Goal: Task Accomplishment & Management: Manage account settings

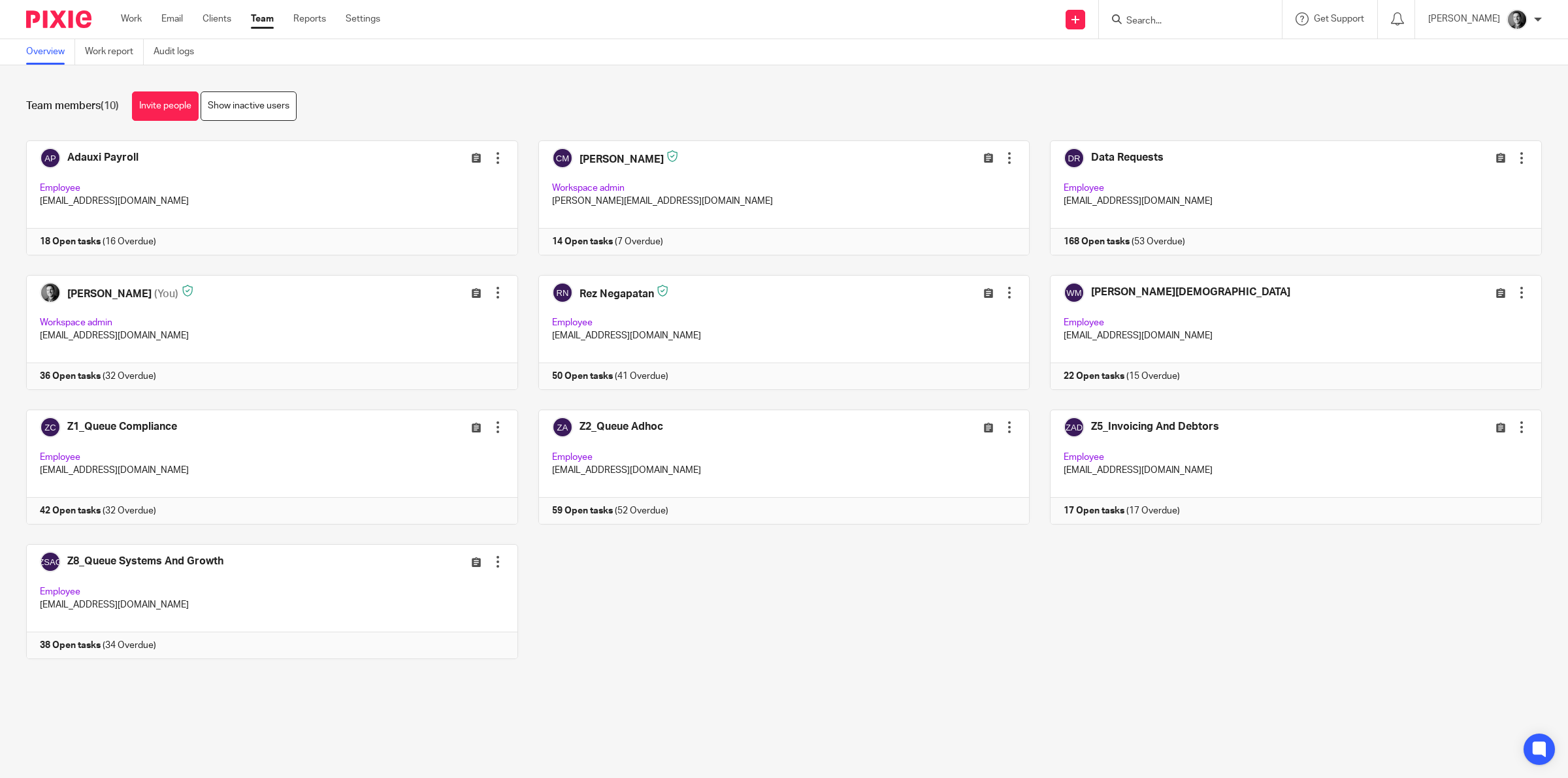
click at [1158, 26] on input "Search" at bounding box center [1184, 21] width 117 height 12
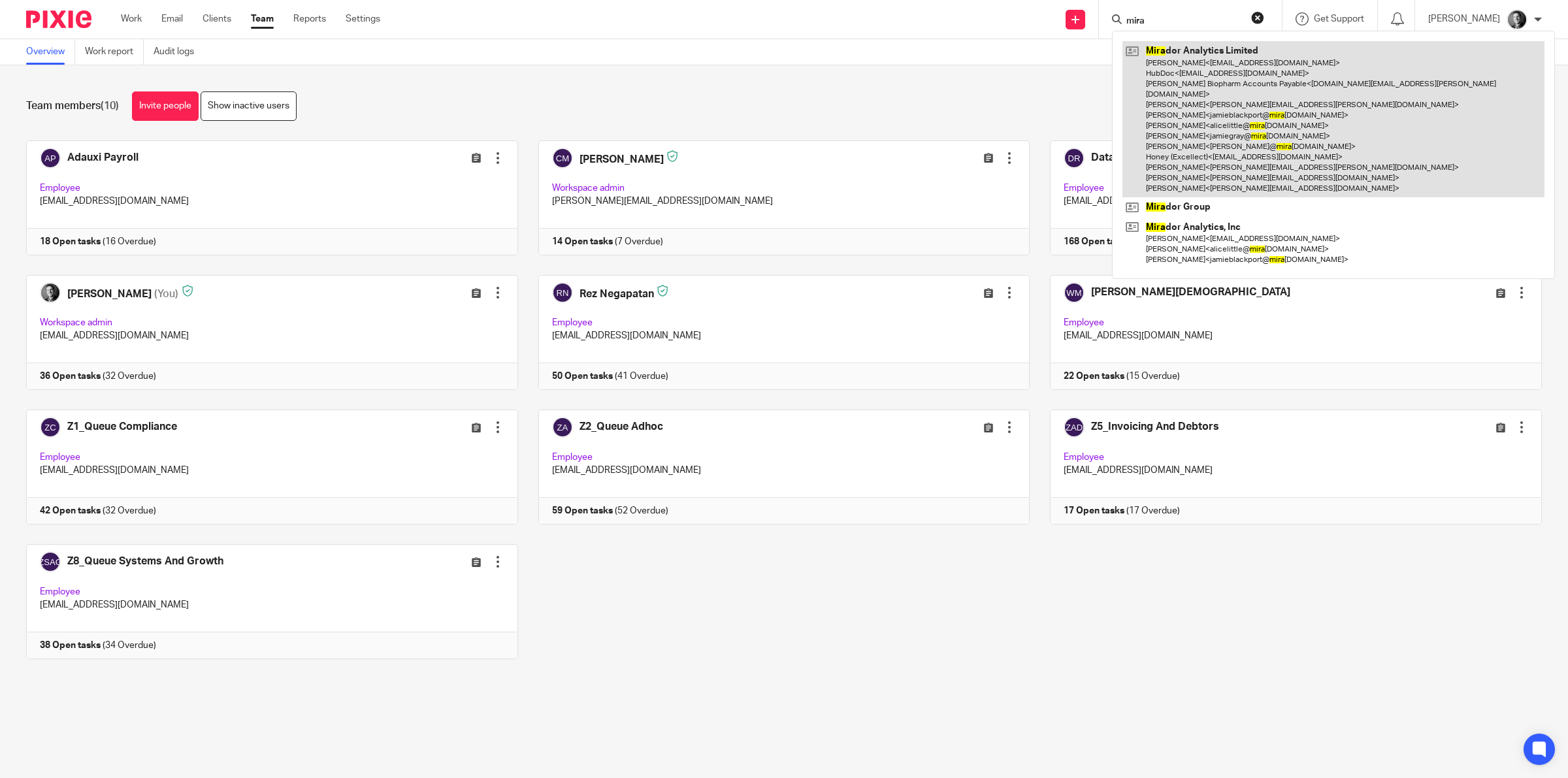
type input "mira"
click at [1196, 92] on link at bounding box center [1333, 119] width 422 height 156
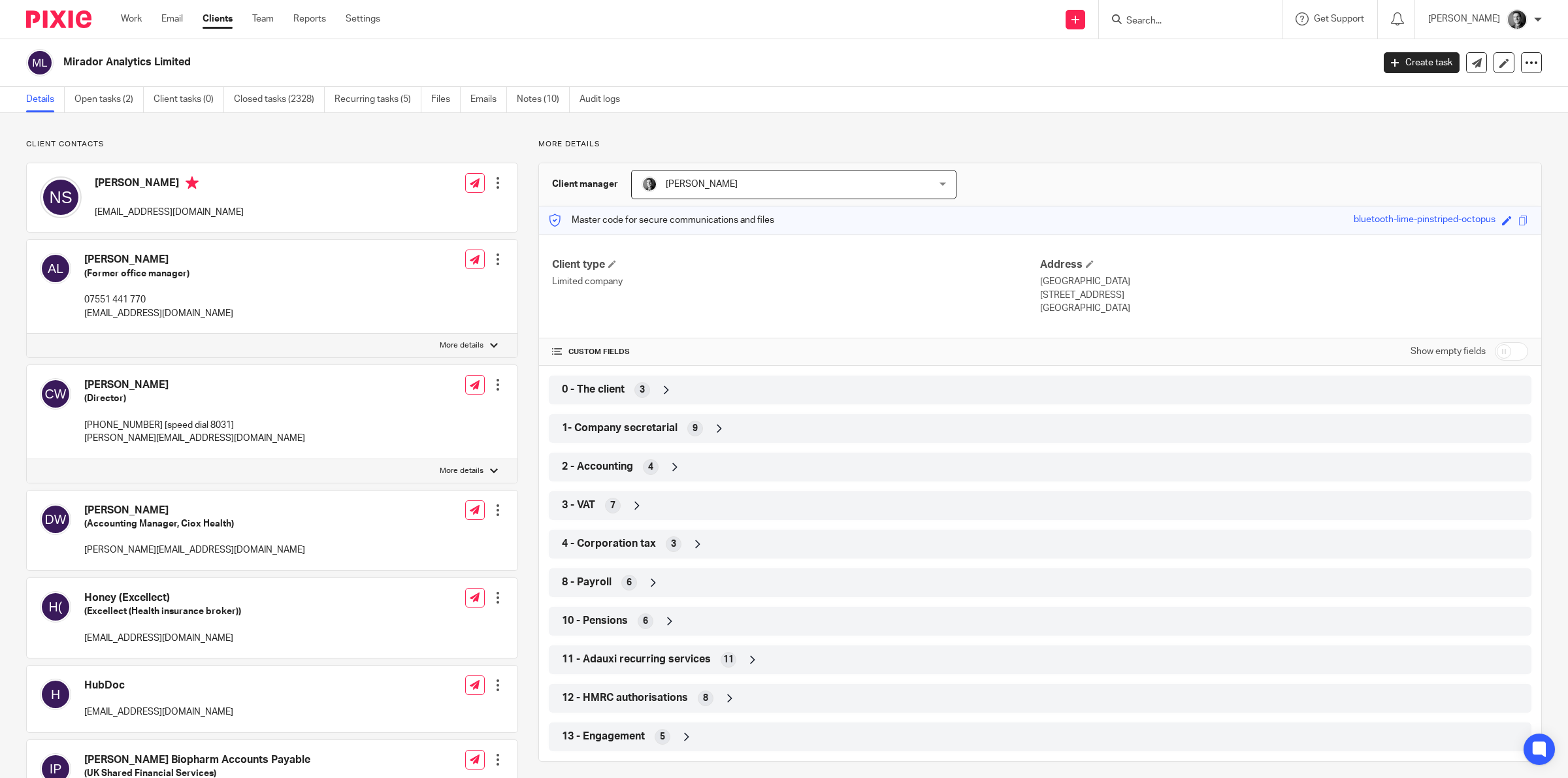
click at [716, 424] on icon at bounding box center [719, 428] width 13 height 13
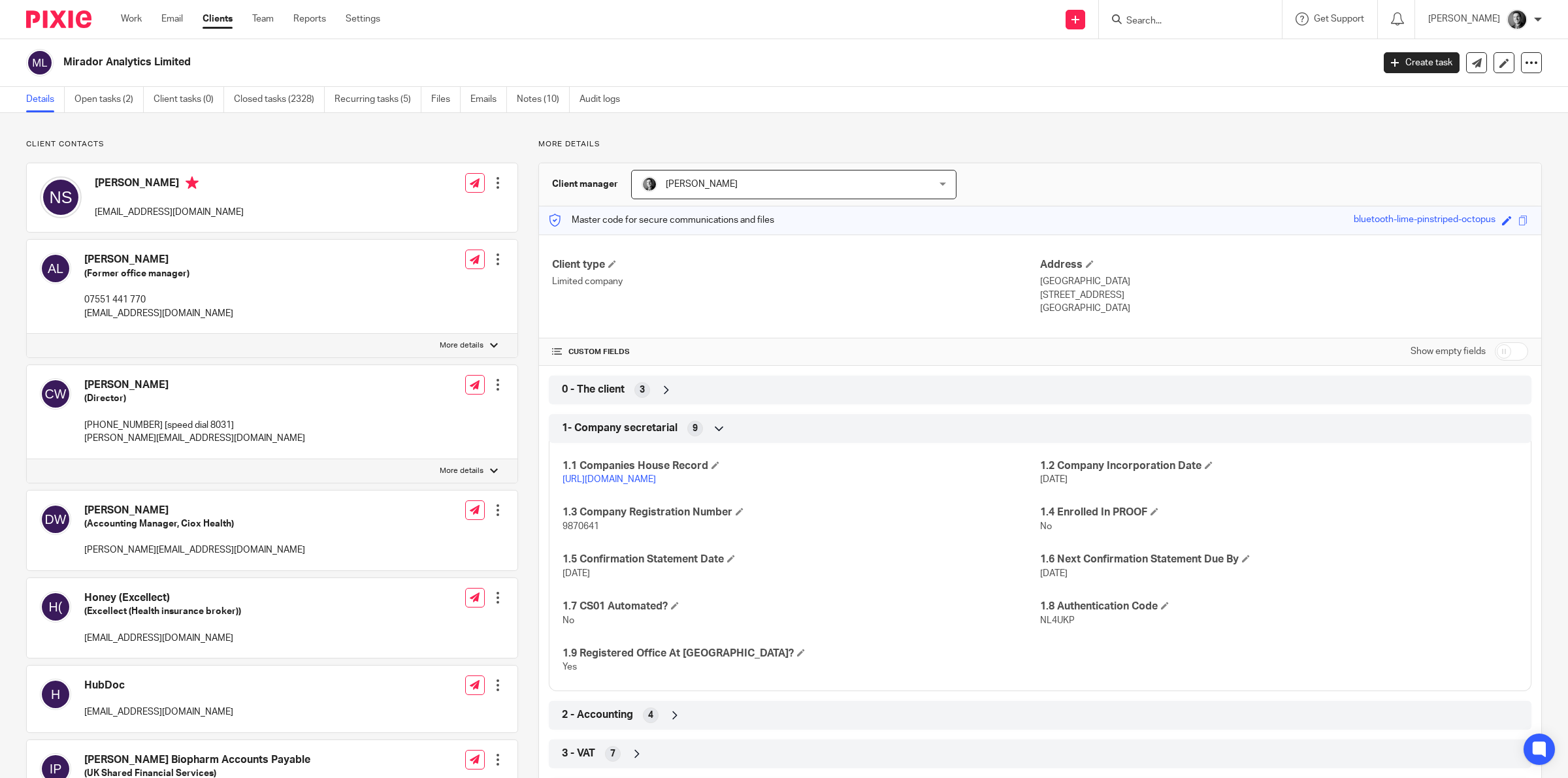
click at [578, 526] on span "9870641" at bounding box center [580, 526] width 36 height 9
copy span "9870641"
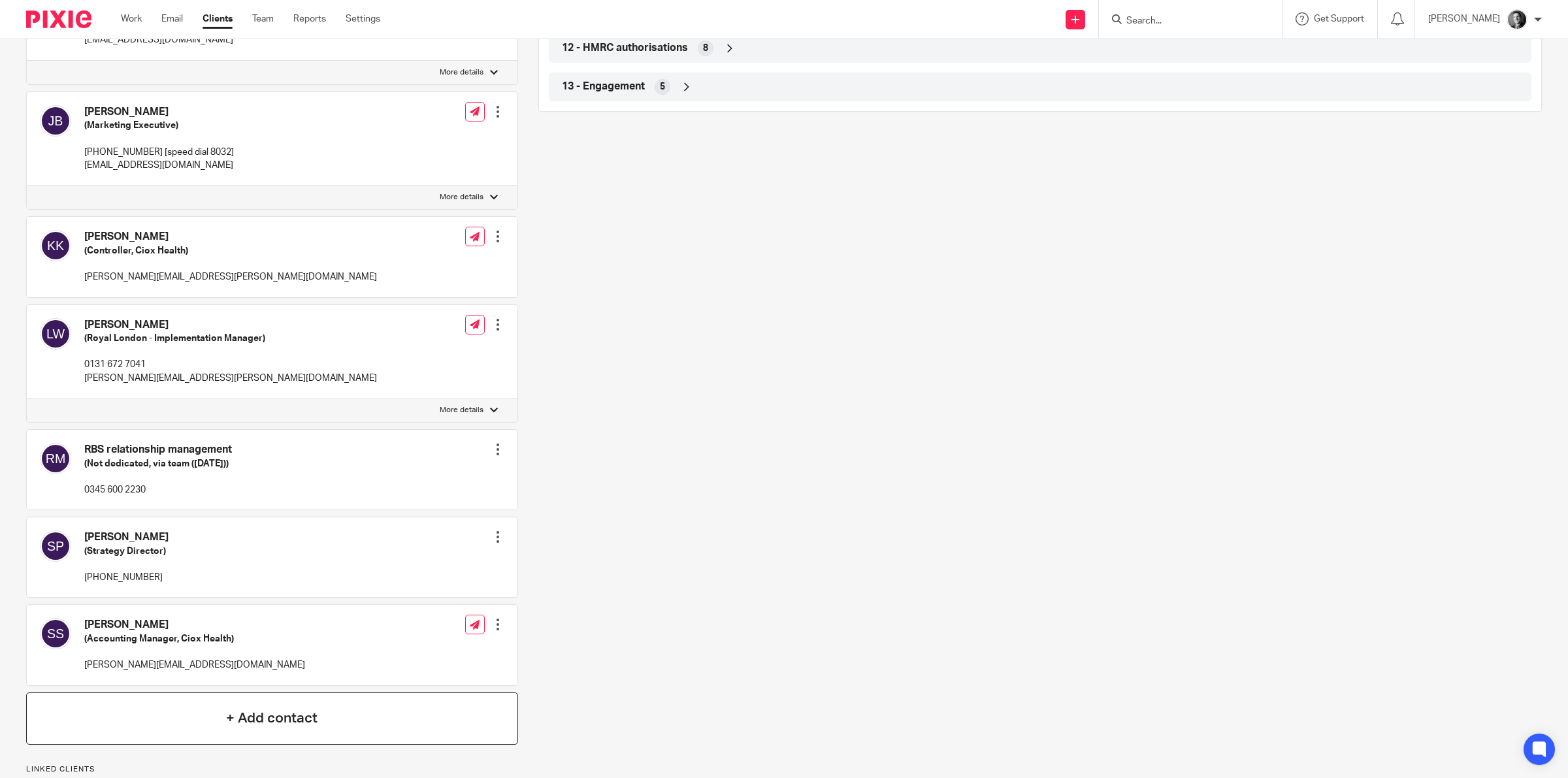
scroll to position [1167, 0]
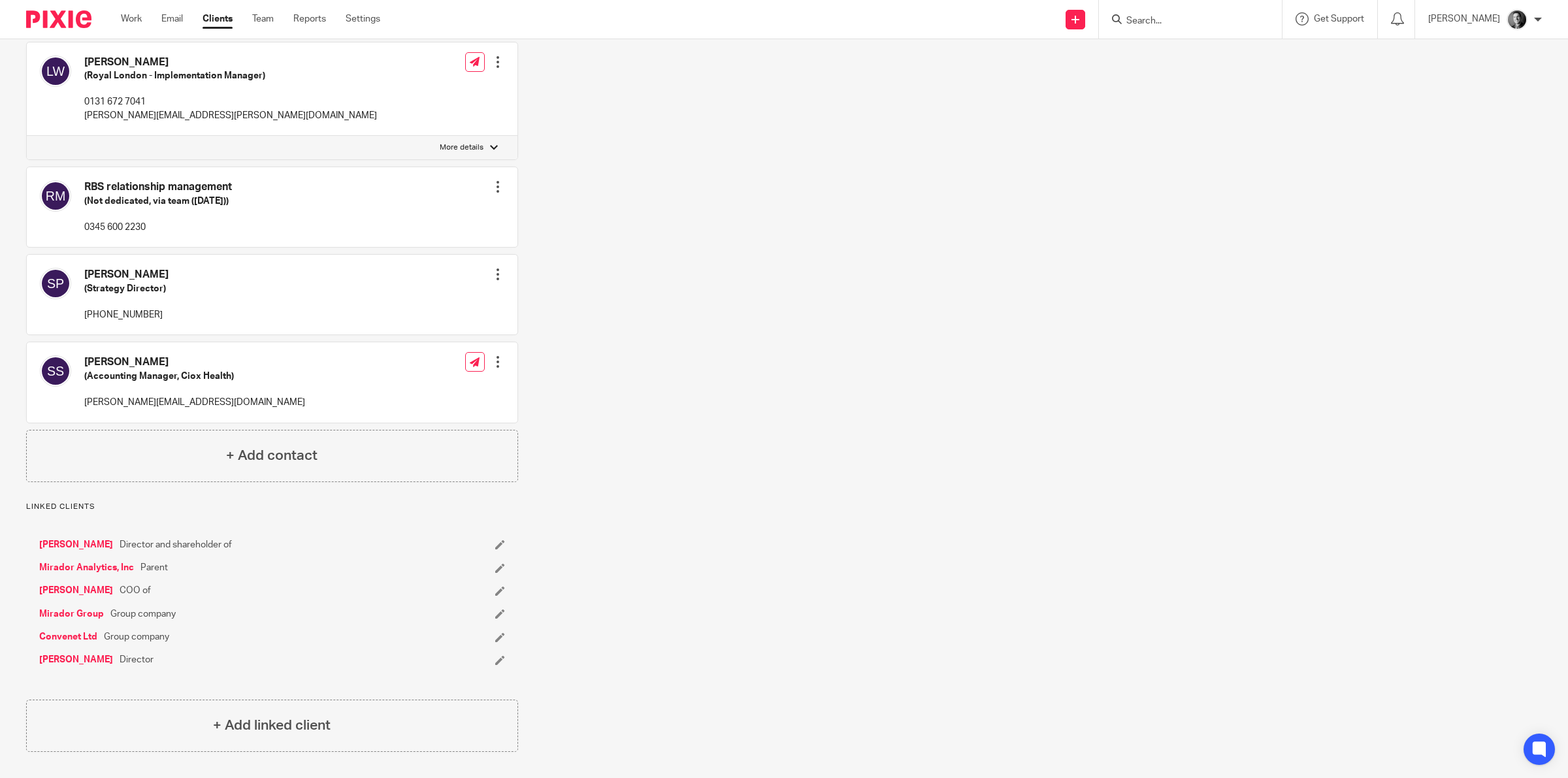
click at [70, 638] on link "Convenet Ltd" at bounding box center [68, 637] width 58 height 13
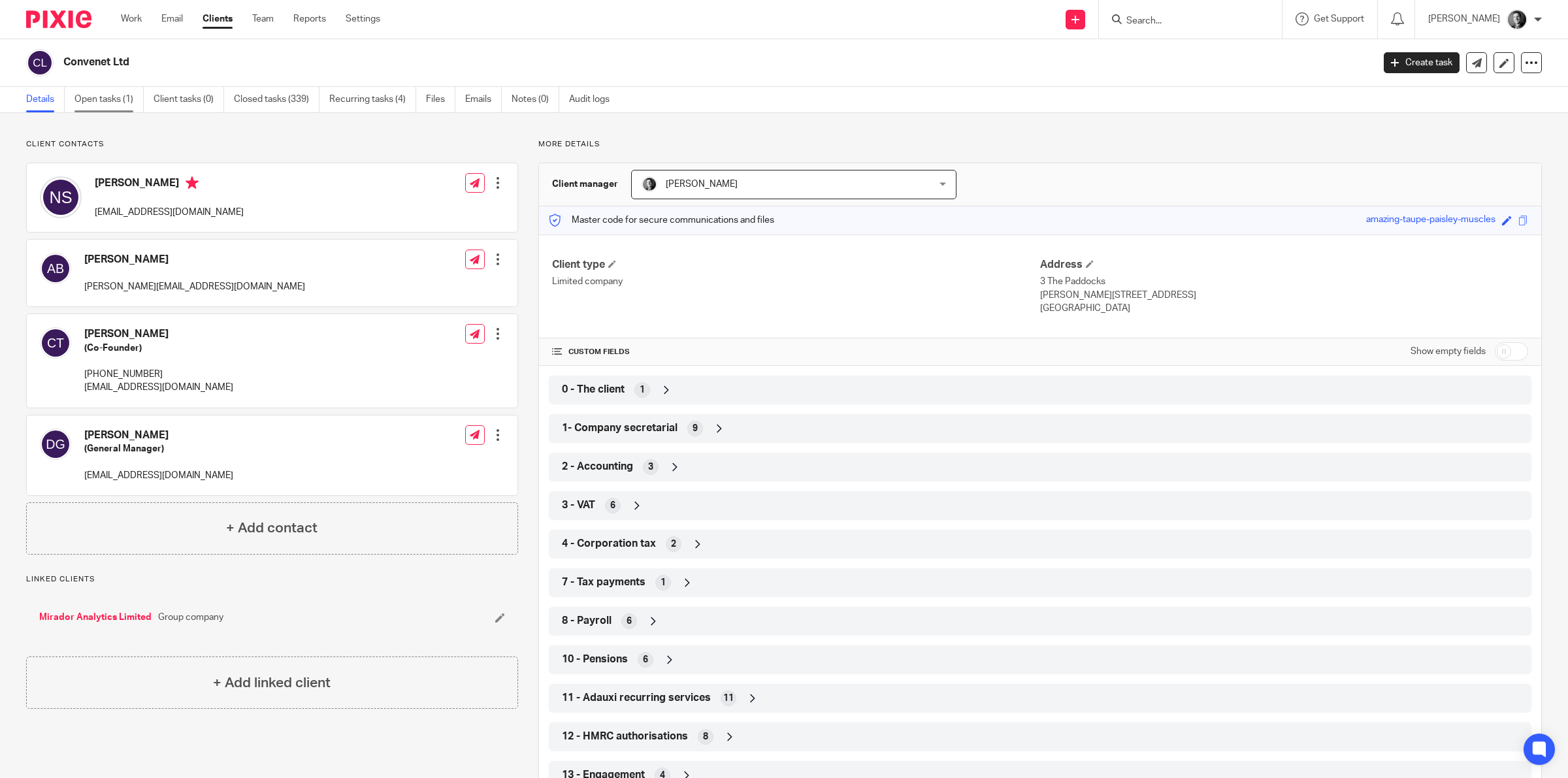
click at [131, 101] on link "Open tasks (1)" at bounding box center [110, 100] width 69 height 25
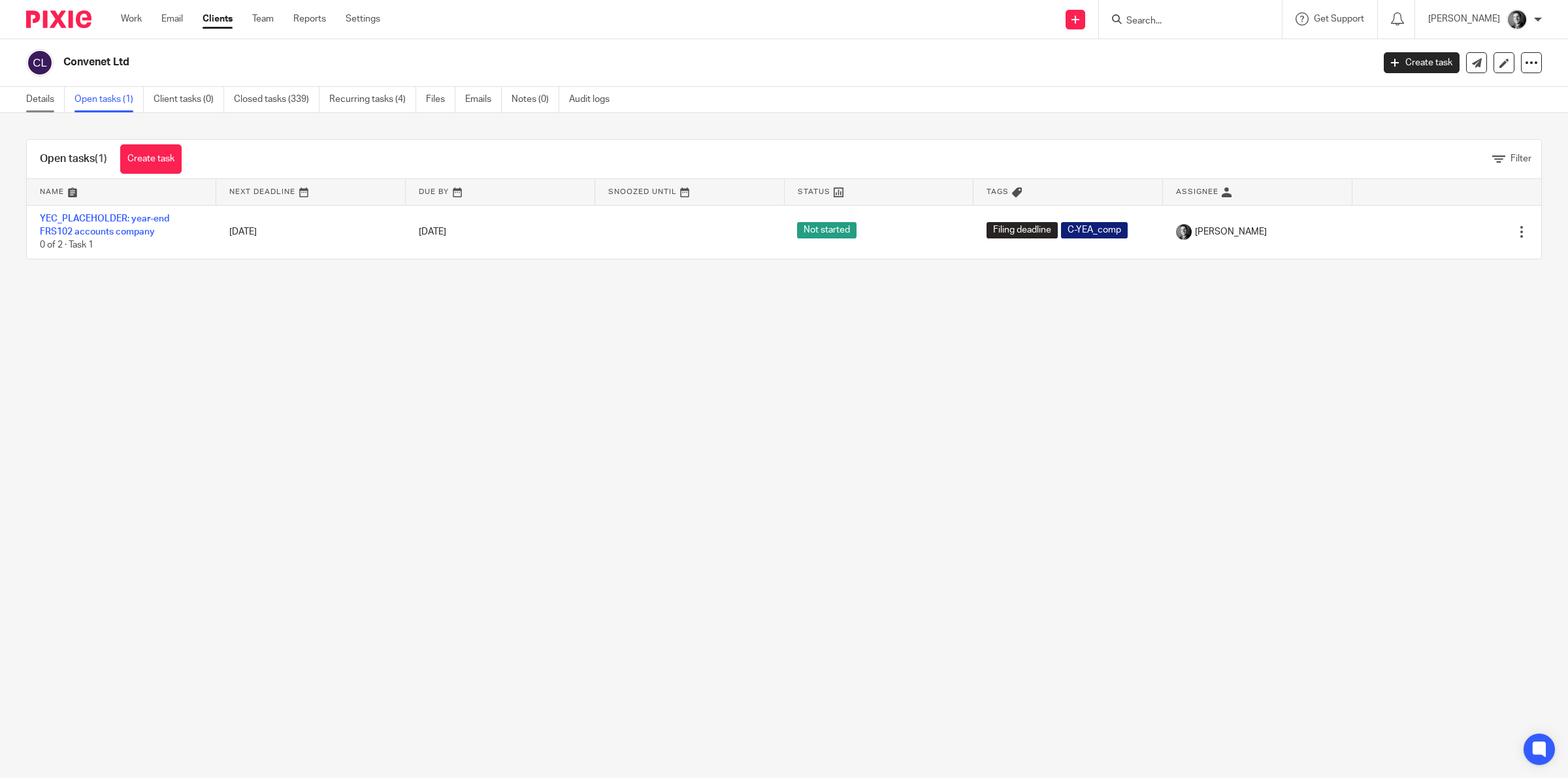
click at [37, 101] on link "Details" at bounding box center [46, 100] width 39 height 25
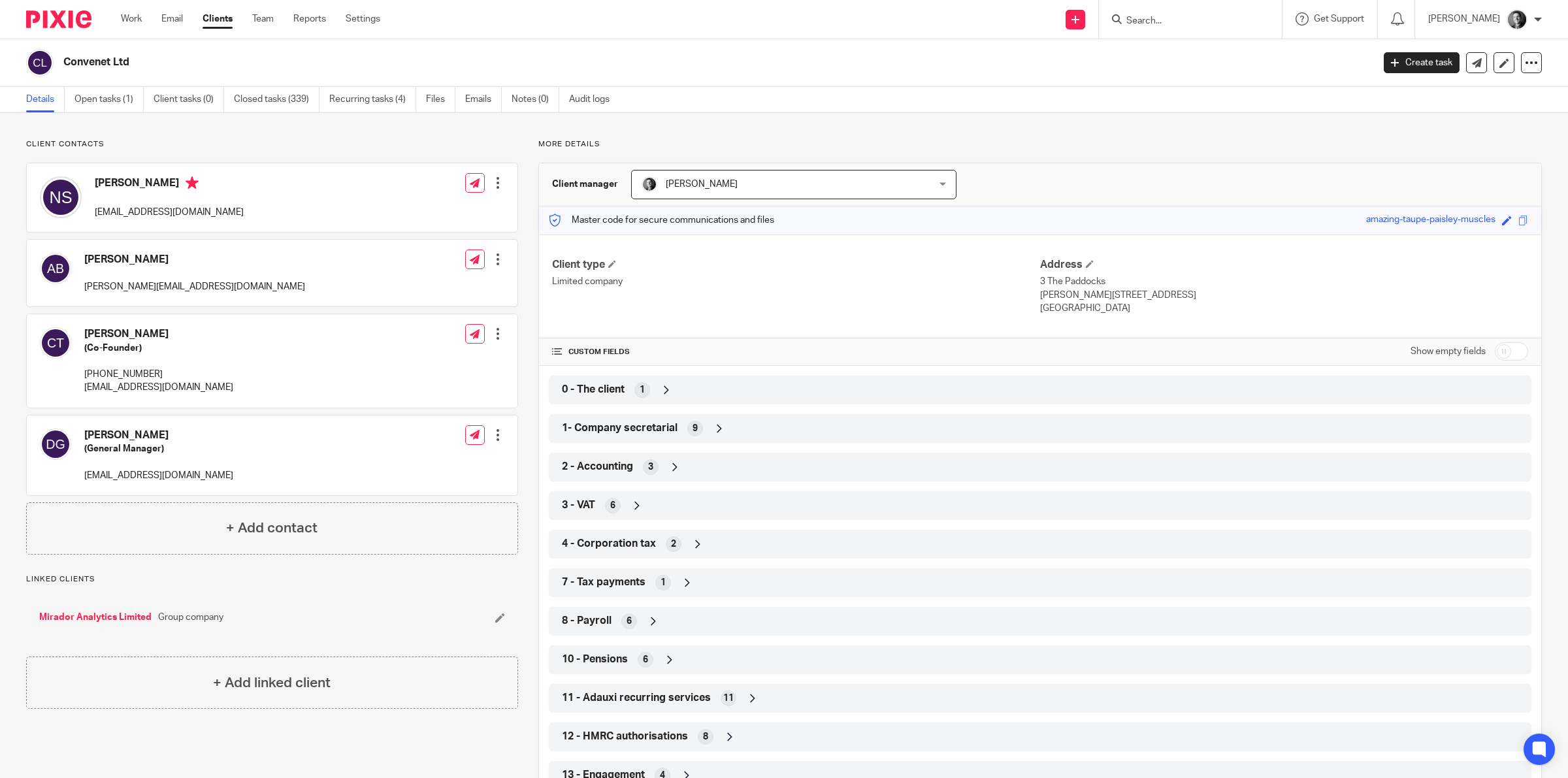
click at [713, 430] on icon at bounding box center [719, 428] width 13 height 13
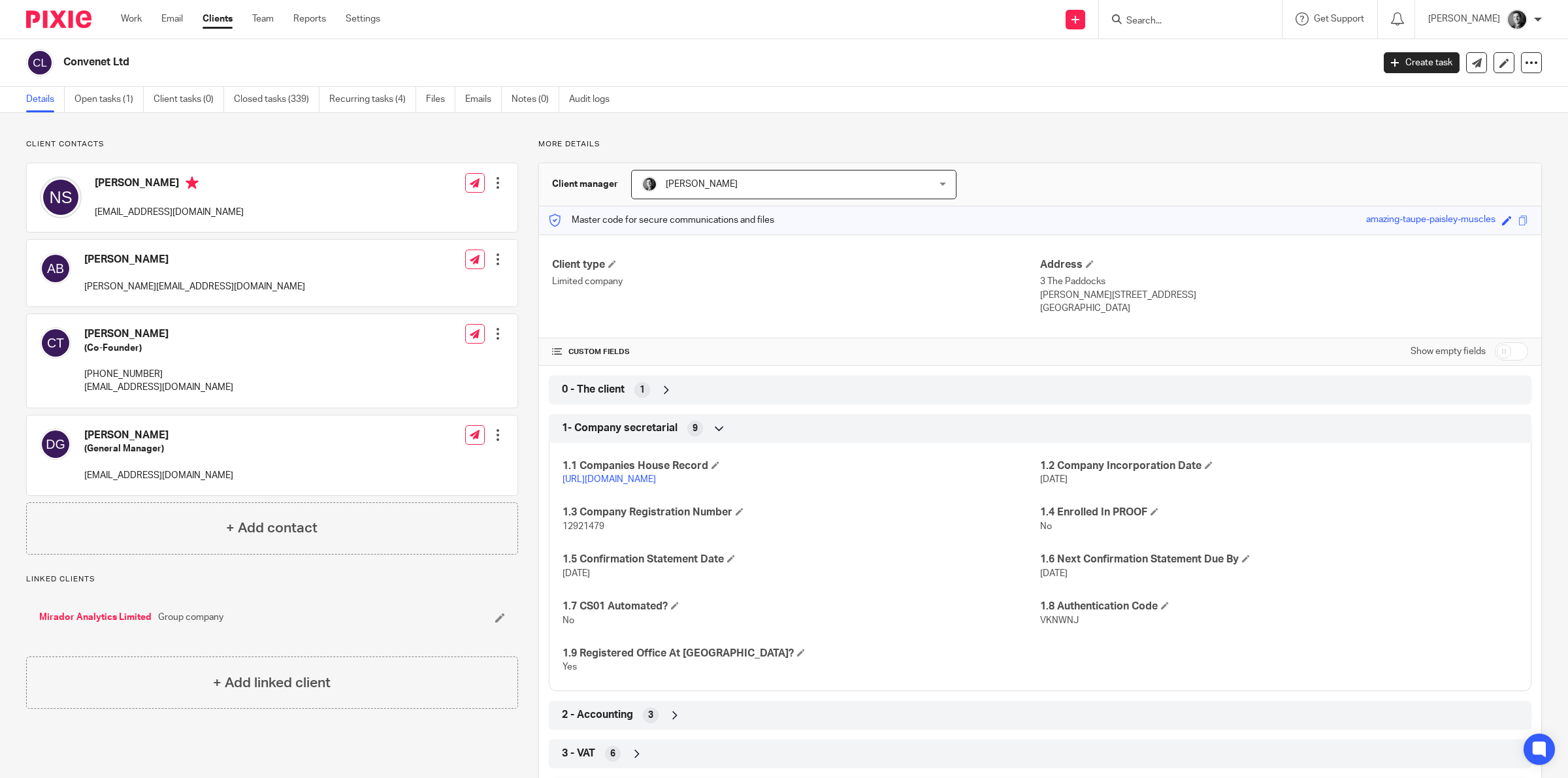
click at [588, 529] on span "12921479" at bounding box center [583, 526] width 42 height 9
copy span "12921479"
click at [103, 96] on link "Open tasks (1)" at bounding box center [110, 100] width 69 height 25
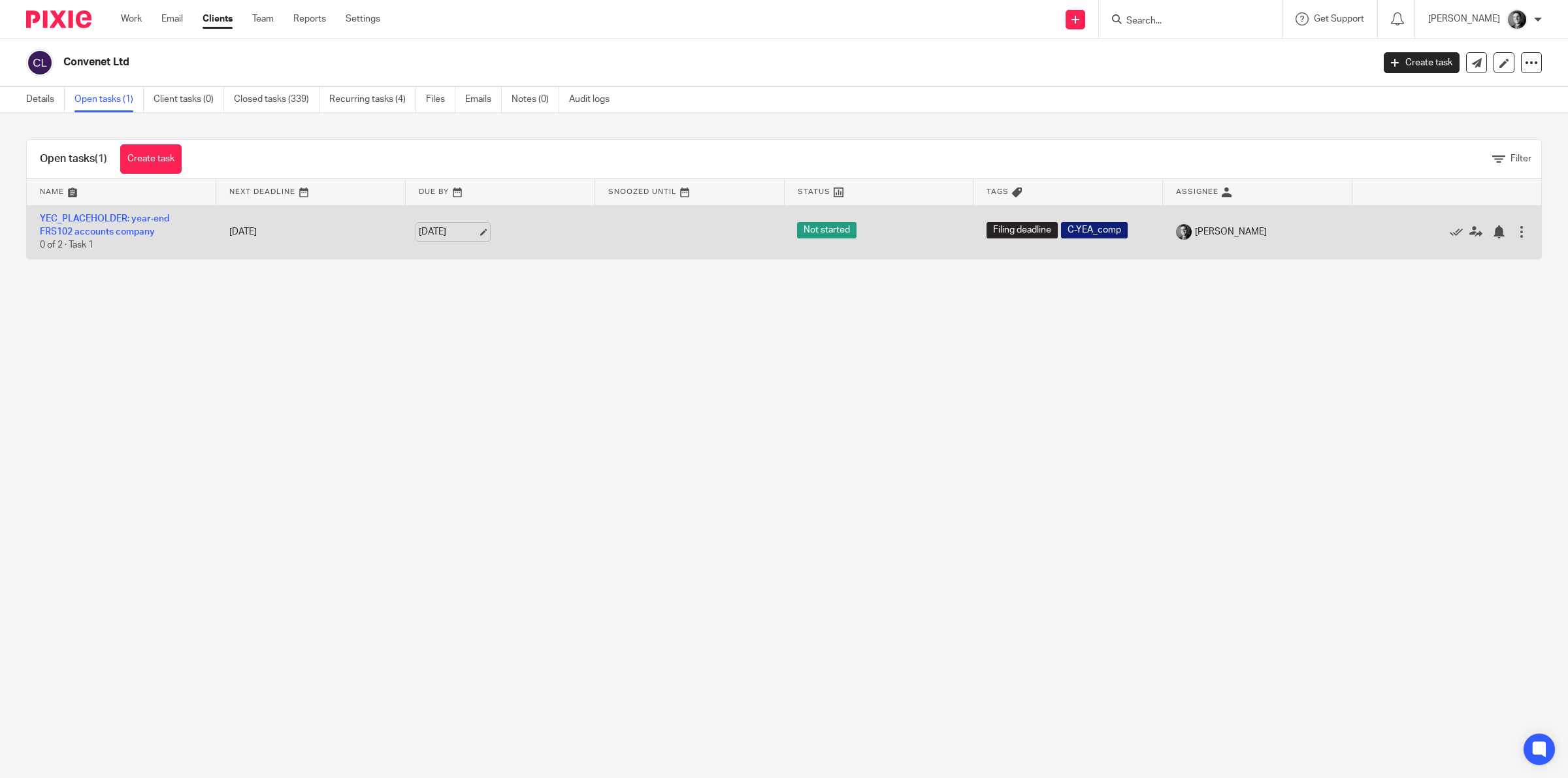
click at [471, 229] on link "[DATE]" at bounding box center [448, 232] width 59 height 14
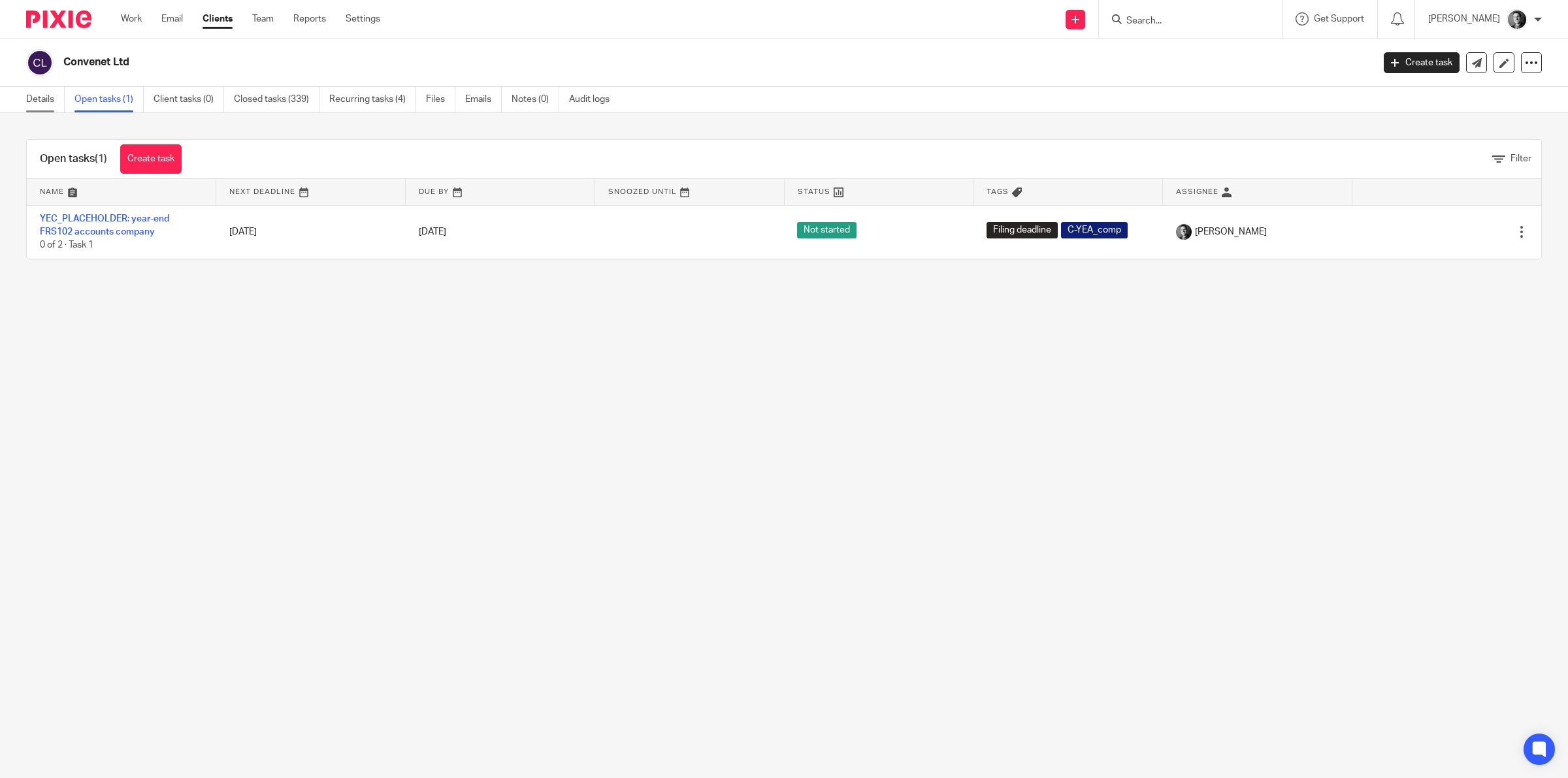
click at [52, 104] on link "Details" at bounding box center [46, 100] width 39 height 25
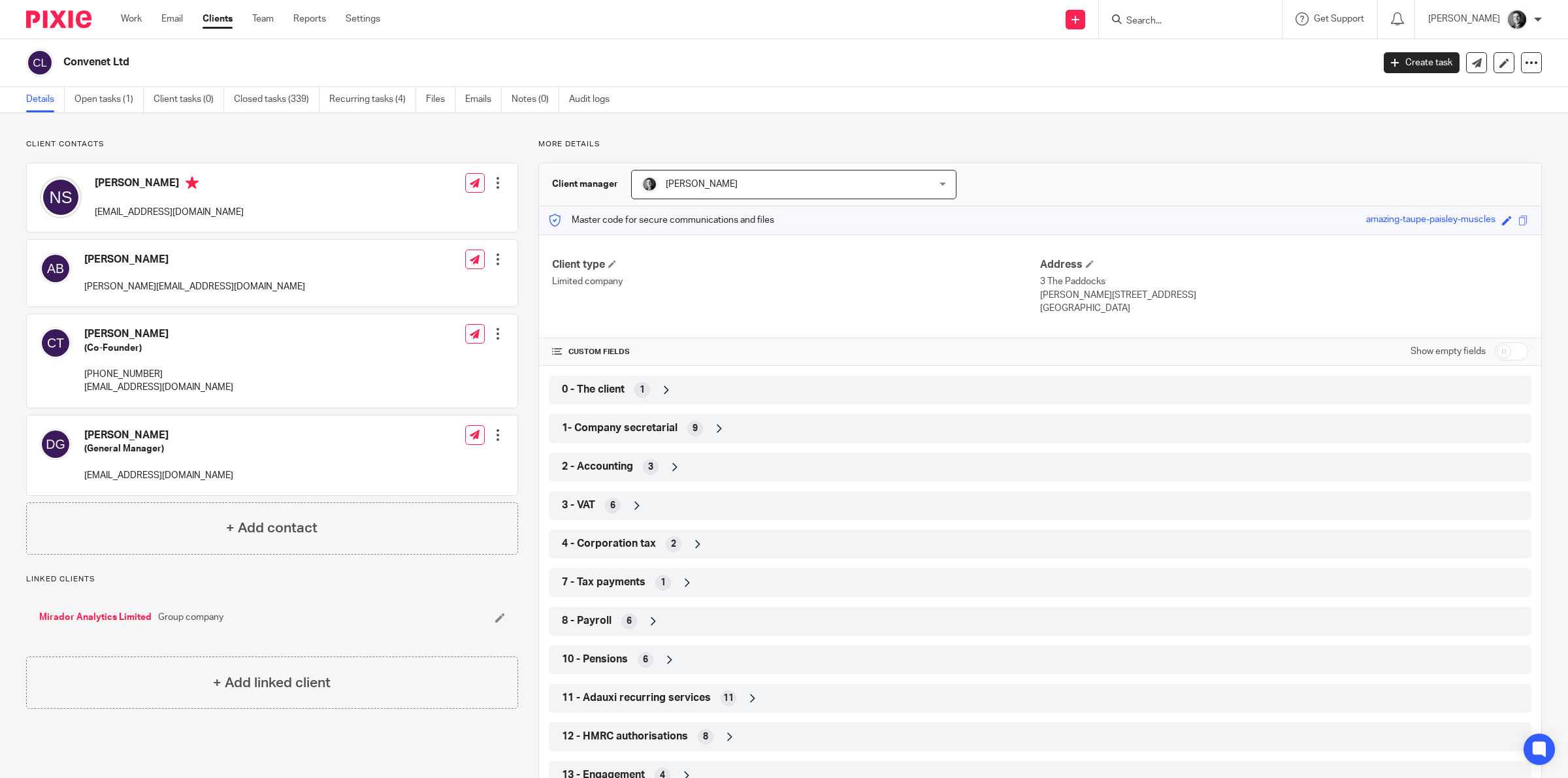
click at [133, 621] on link "Mirador Analytics Limited" at bounding box center [96, 617] width 113 height 13
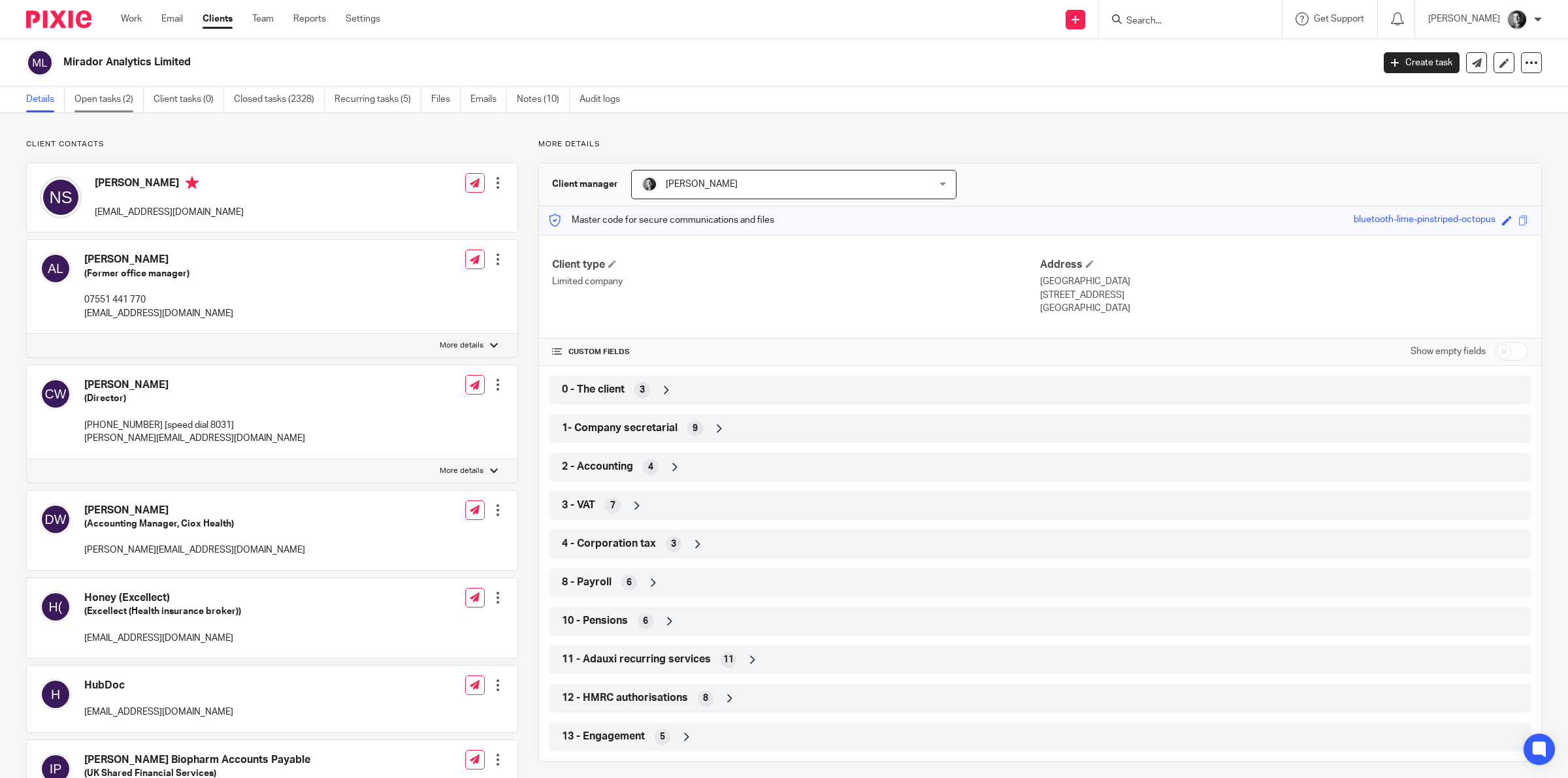
click at [119, 103] on link "Open tasks (2)" at bounding box center [110, 100] width 69 height 25
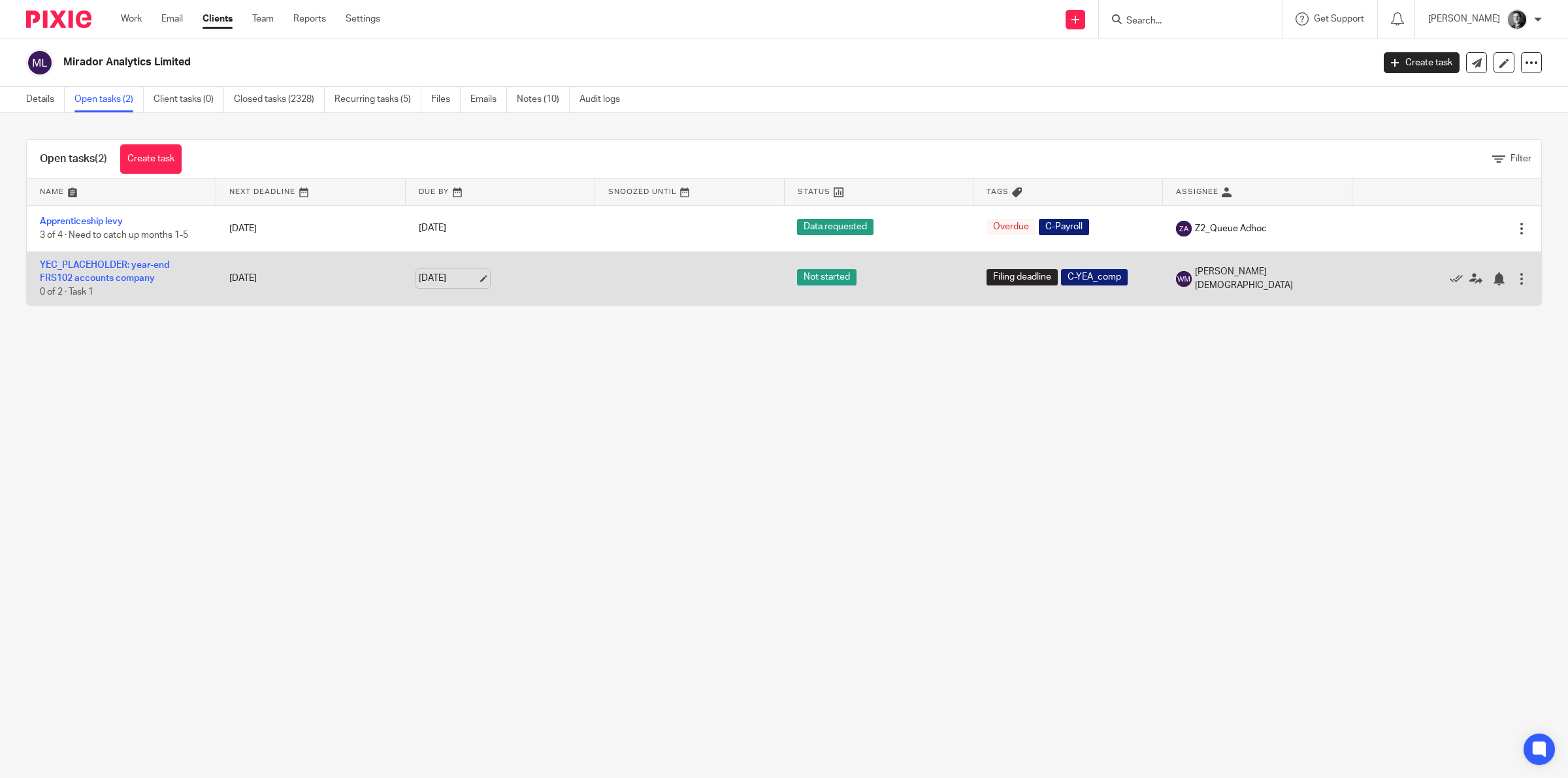
click at [456, 279] on link "[DATE]" at bounding box center [448, 279] width 59 height 14
